Goal: Register for event/course

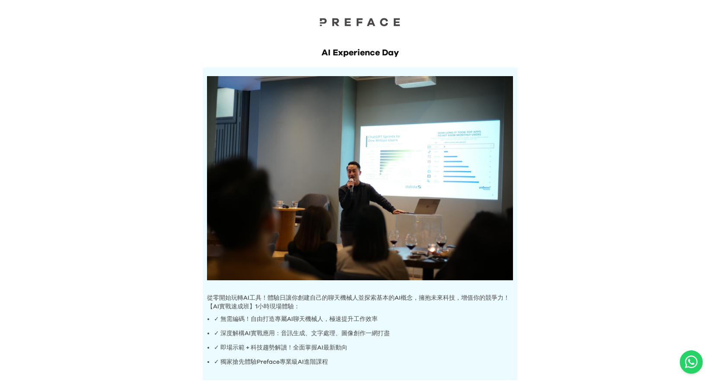
click at [600, 256] on div "AI Experience Day 從零開始玩轉AI工具！體驗日讓你創建自己的聊天機械人並探索基本的AI概念，擁抱未來科技，增值你的競爭力！ 【AI實戰速成班…" at bounding box center [360, 297] width 720 height 595
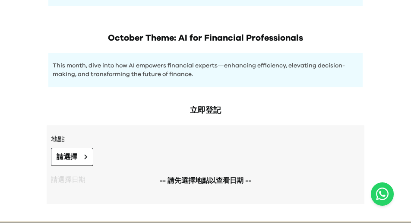
scroll to position [408, 0]
